Goal: Task Accomplishment & Management: Complete application form

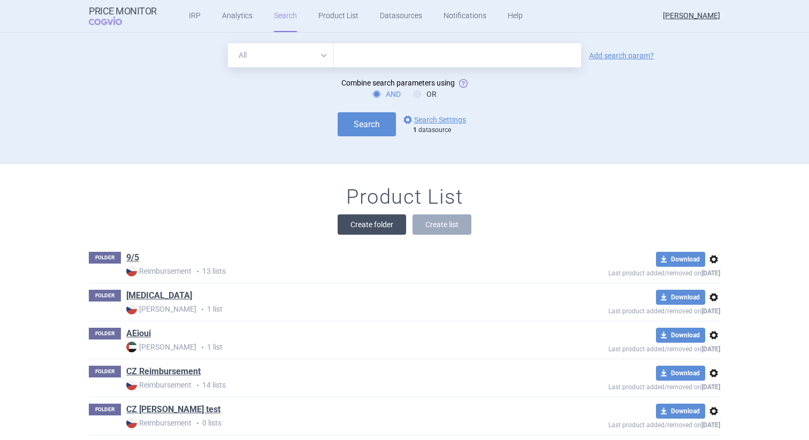
click at [377, 227] on button "Create folder" at bounding box center [372, 224] width 68 height 20
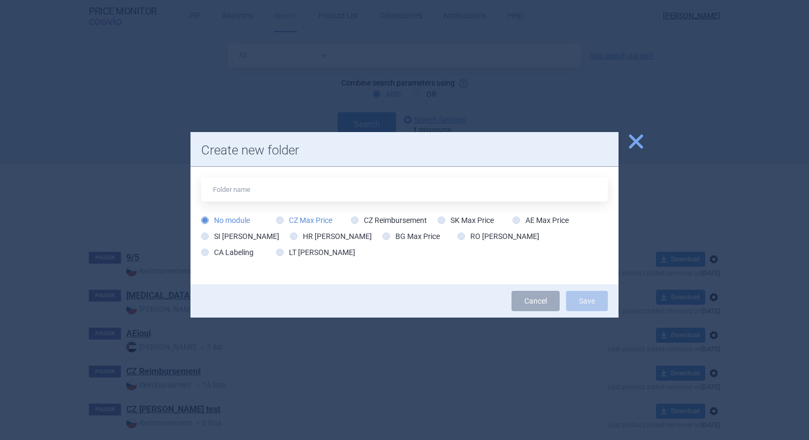
click at [323, 219] on label "CZ Max Price" at bounding box center [304, 220] width 56 height 11
click at [287, 219] on input "CZ Max Price" at bounding box center [282, 221] width 11 height 11
radio input "true"
click at [254, 247] on label "CA Labeling" at bounding box center [227, 252] width 52 height 11
click at [212, 248] on input "CA Labeling" at bounding box center [207, 253] width 11 height 11
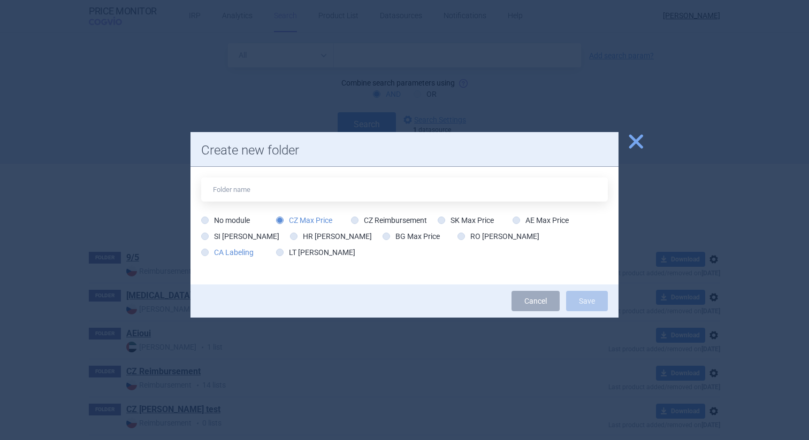
radio input "true"
click at [276, 252] on label "LT [PERSON_NAME]" at bounding box center [315, 252] width 79 height 11
click at [277, 252] on input "LT [PERSON_NAME]" at bounding box center [282, 253] width 11 height 11
radio input "true"
click at [315, 235] on label "HR [PERSON_NAME]" at bounding box center [331, 236] width 82 height 11
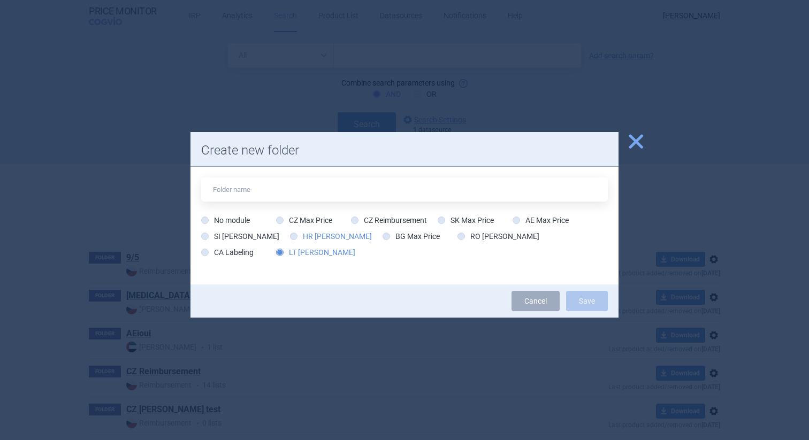
click at [301, 235] on input "HR [PERSON_NAME]" at bounding box center [295, 237] width 11 height 11
radio input "true"
click at [393, 216] on label "CZ Reimbursement" at bounding box center [389, 220] width 76 height 11
click at [362, 216] on input "CZ Reimbursement" at bounding box center [356, 221] width 11 height 11
radio input "true"
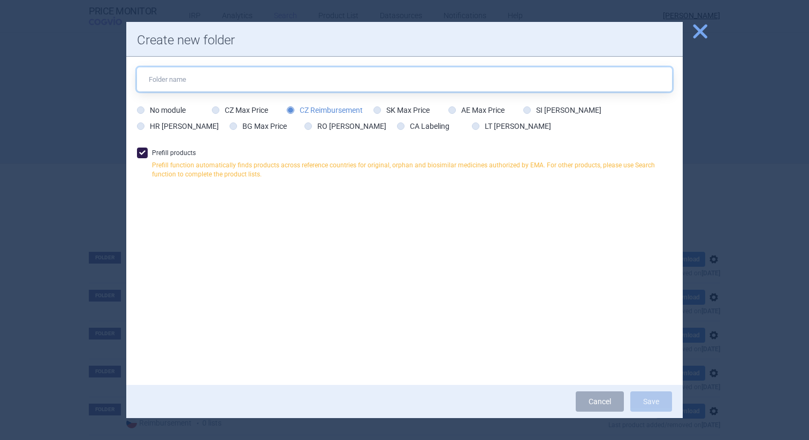
click at [352, 83] on input "text" at bounding box center [404, 79] width 535 height 24
type input "sd"
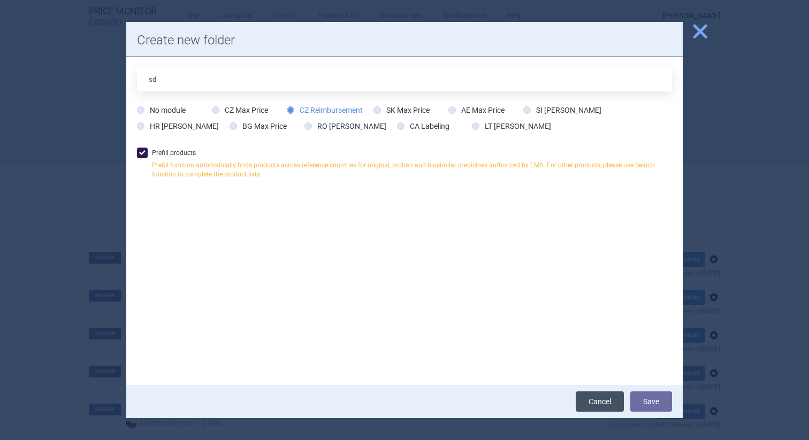
click at [606, 407] on link "Cancel" at bounding box center [600, 402] width 48 height 20
